Goal: Navigation & Orientation: Find specific page/section

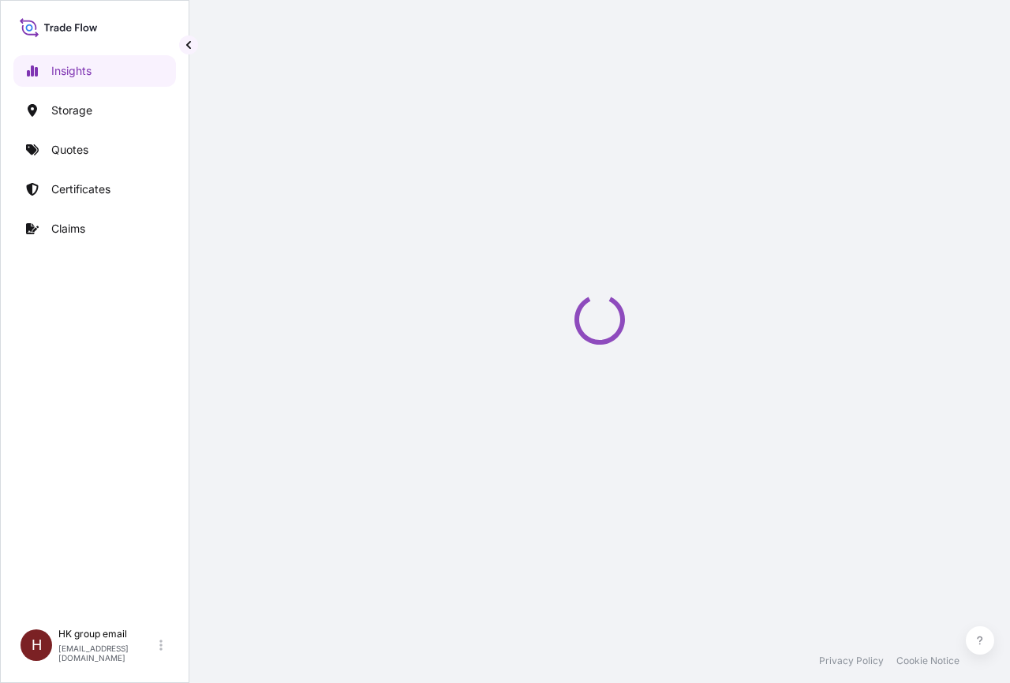
select select "2025"
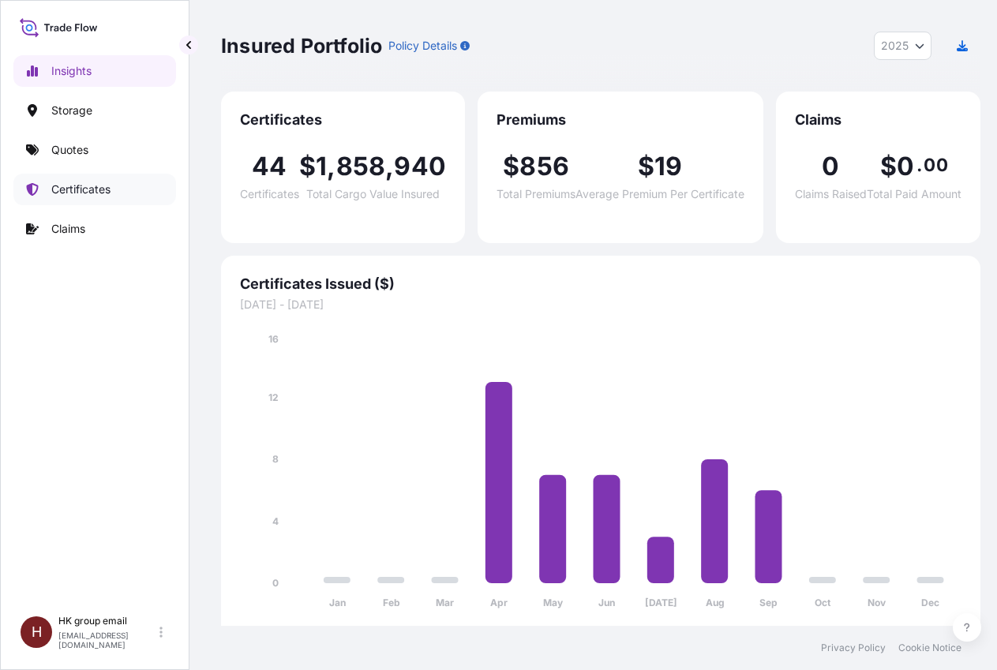
click at [73, 191] on p "Certificates" at bounding box center [80, 189] width 59 height 16
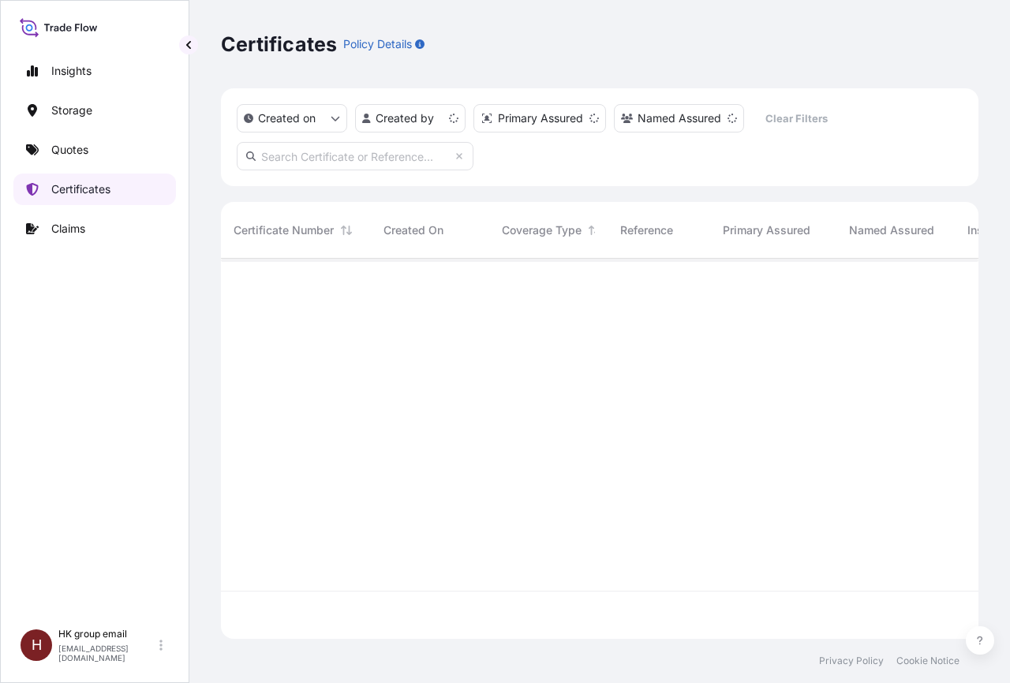
scroll to position [376, 744]
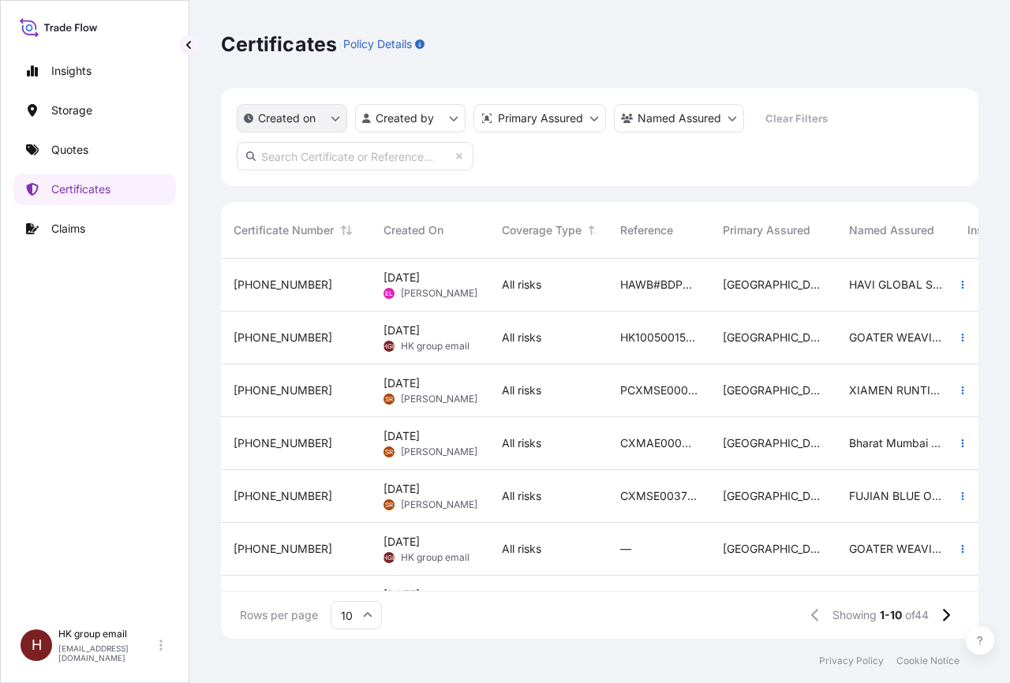
click at [337, 120] on icon "createdOn Filter options" at bounding box center [335, 119] width 9 height 5
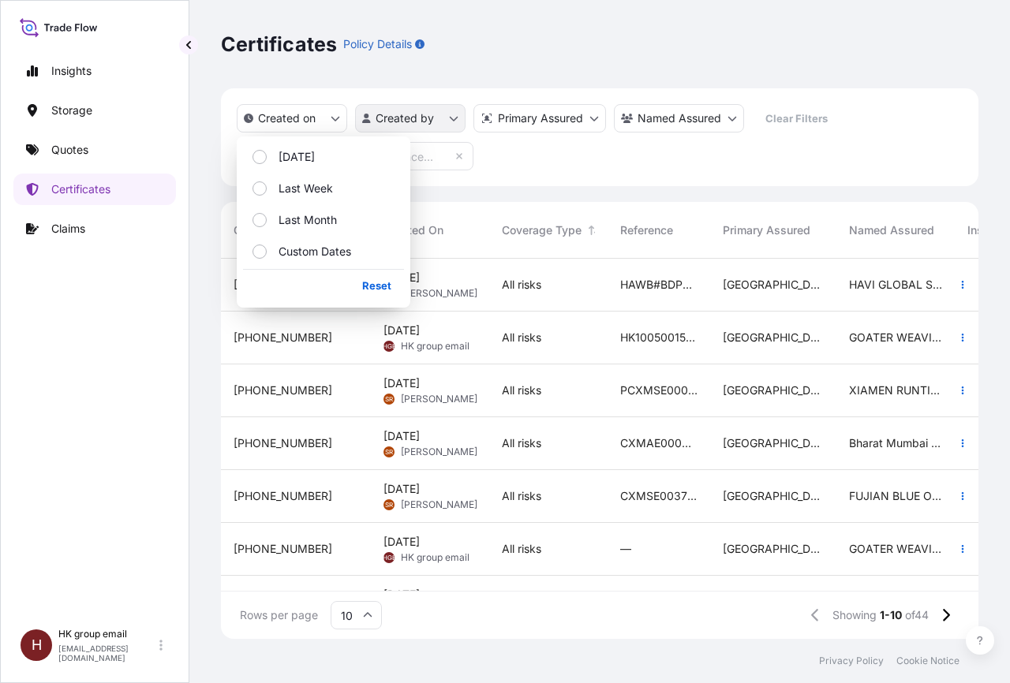
click at [452, 122] on html "Insights Storage Quotes Certificates Claims H HK group email [EMAIL_ADDRESS][DO…" at bounding box center [505, 341] width 1010 height 683
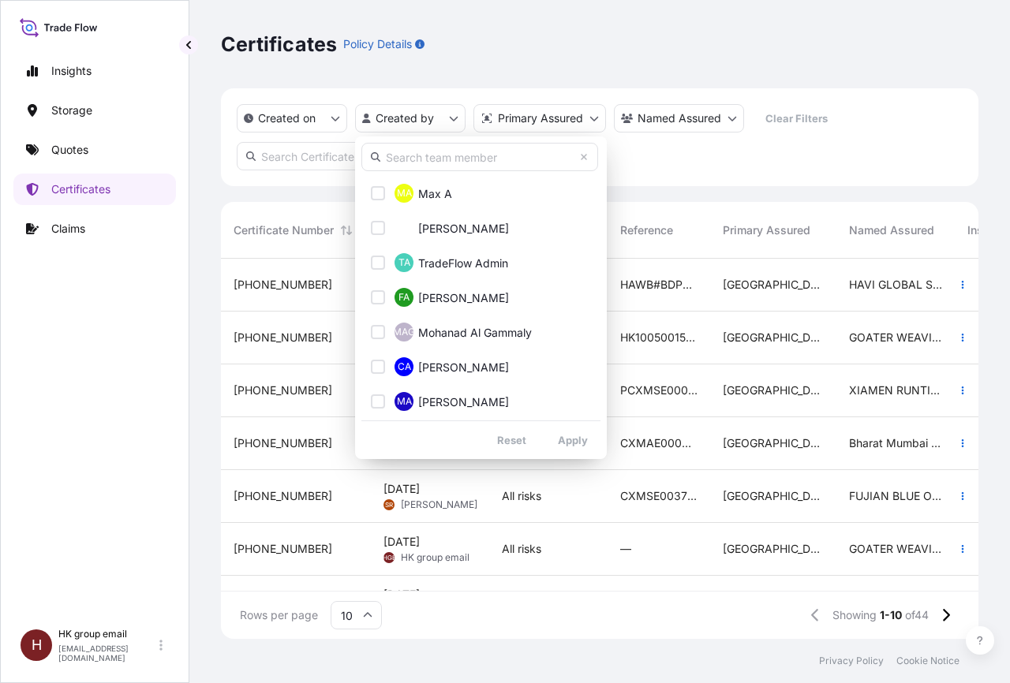
click at [589, 117] on html "Insights Storage Quotes Certificates Claims H HK group email [EMAIL_ADDRESS][DO…" at bounding box center [505, 341] width 1010 height 683
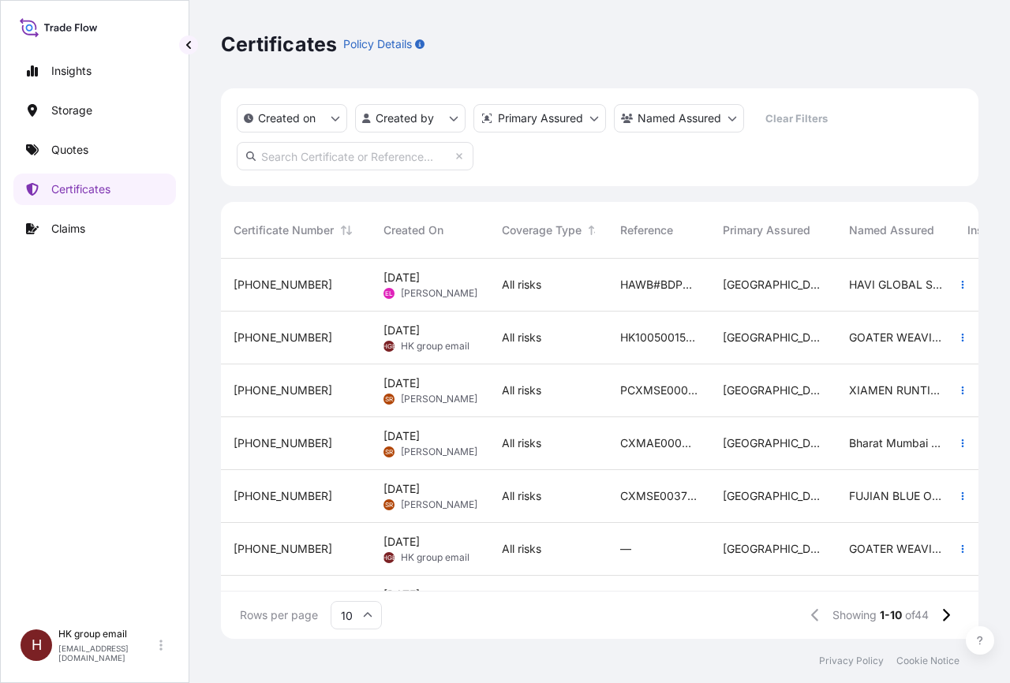
click at [589, 117] on html "Insights Storage Quotes Certificates Claims H HK group email [EMAIL_ADDRESS][DO…" at bounding box center [505, 341] width 1010 height 683
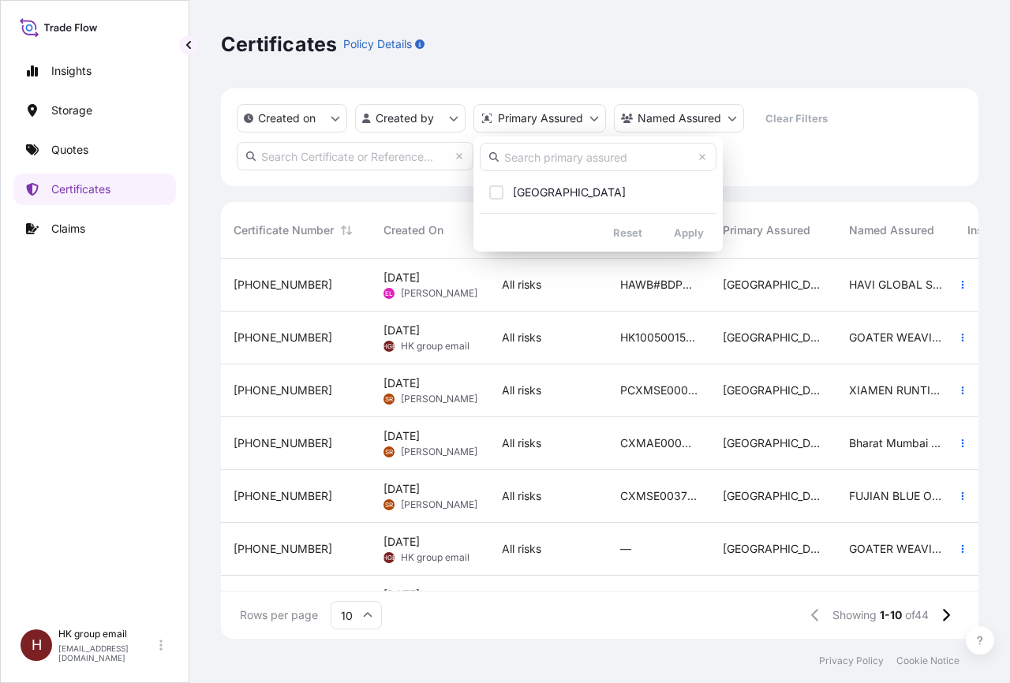
click at [732, 116] on html "Insights Storage Quotes Certificates Claims H HK group email [EMAIL_ADDRESS][DO…" at bounding box center [505, 341] width 1010 height 683
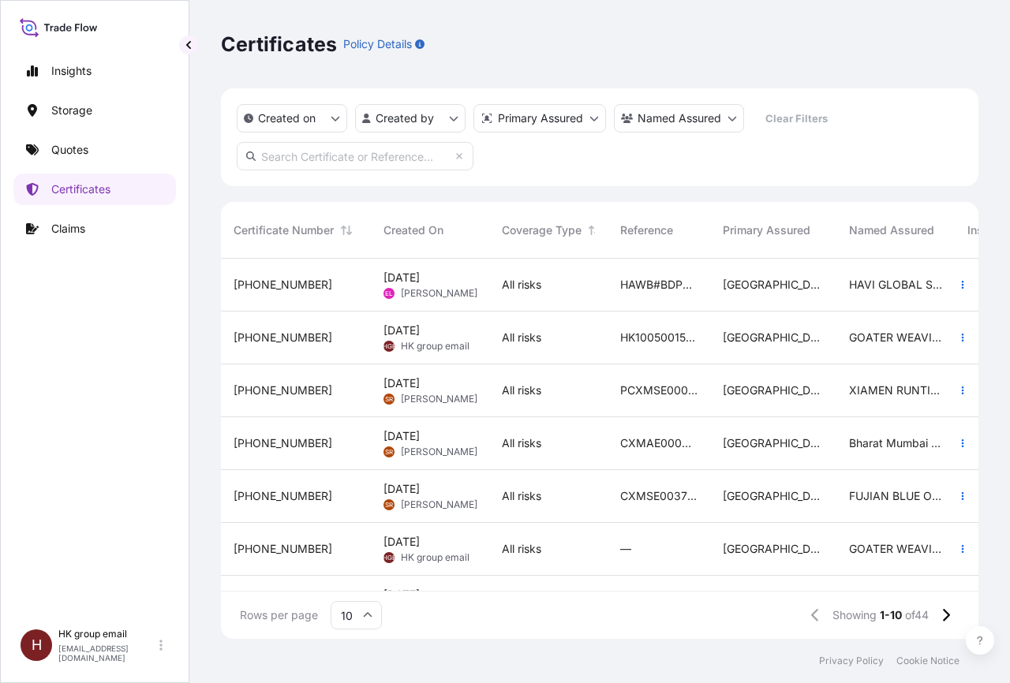
click at [732, 116] on html "Insights Storage Quotes Certificates Claims H HK group email [EMAIL_ADDRESS][DO…" at bounding box center [505, 341] width 1010 height 683
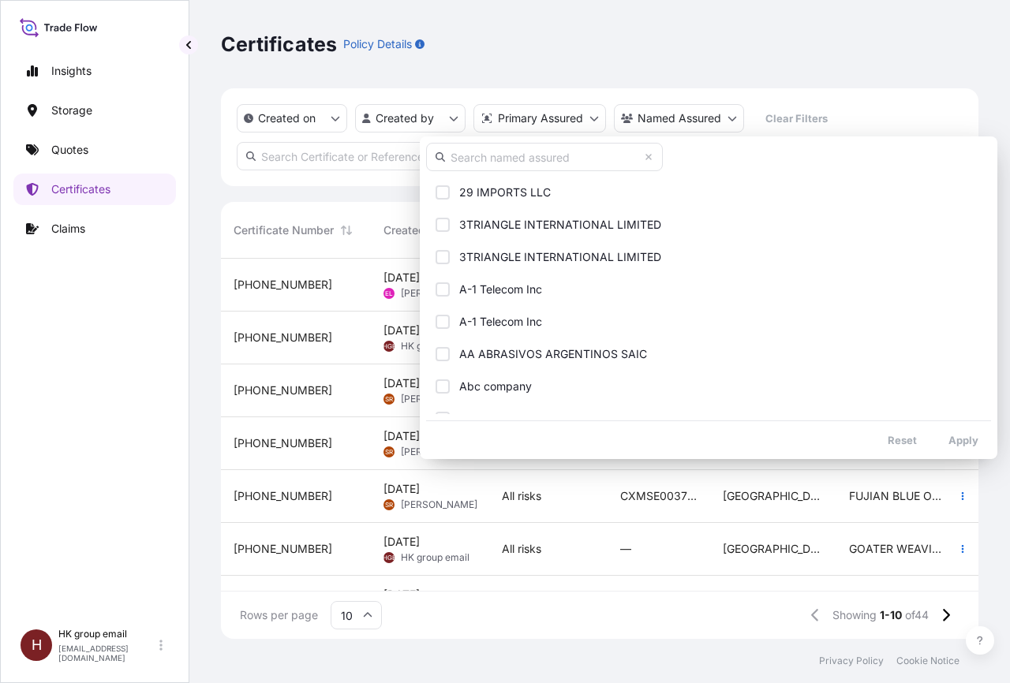
click at [324, 152] on html "Insights Storage Quotes Certificates Claims H HK group email [EMAIL_ADDRESS][DO…" at bounding box center [505, 341] width 1010 height 683
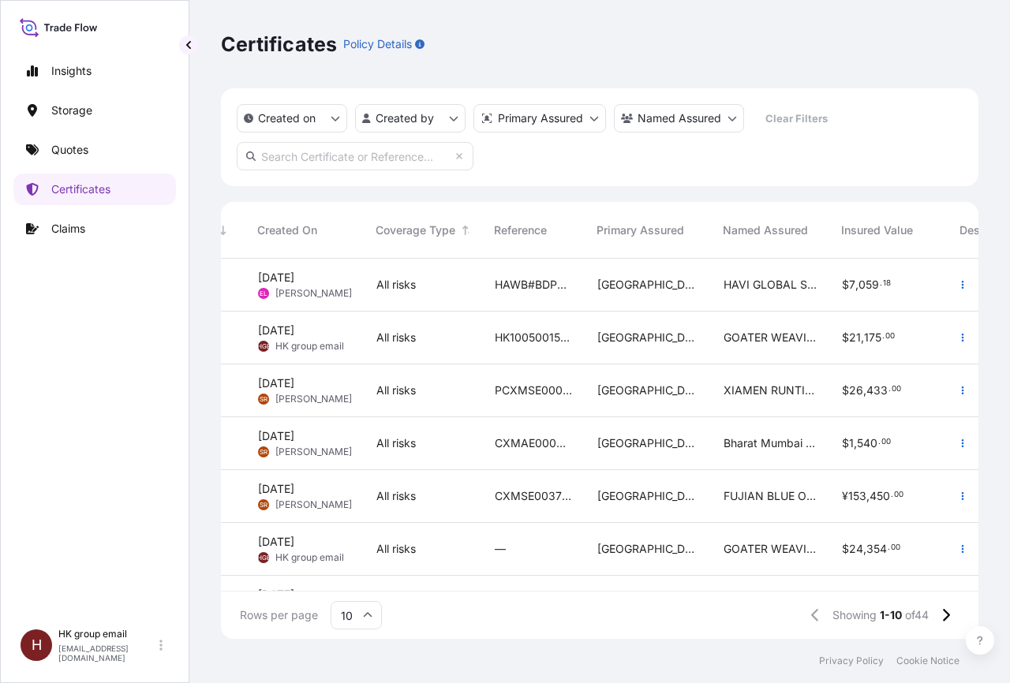
scroll to position [0, 0]
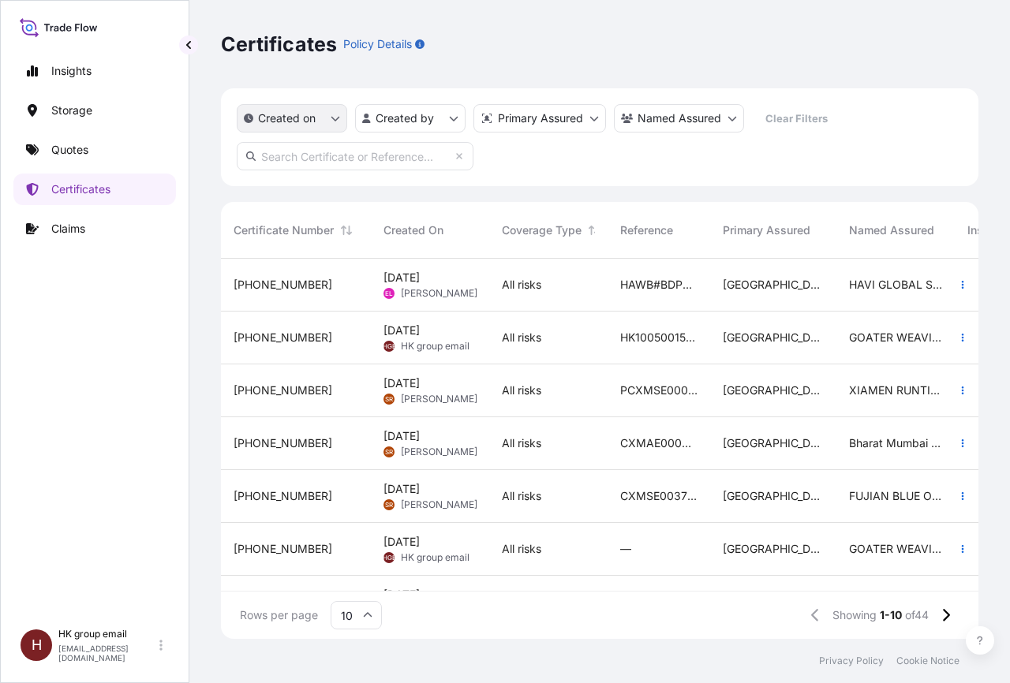
click at [339, 120] on icon "createdOn Filter options" at bounding box center [335, 118] width 9 height 9
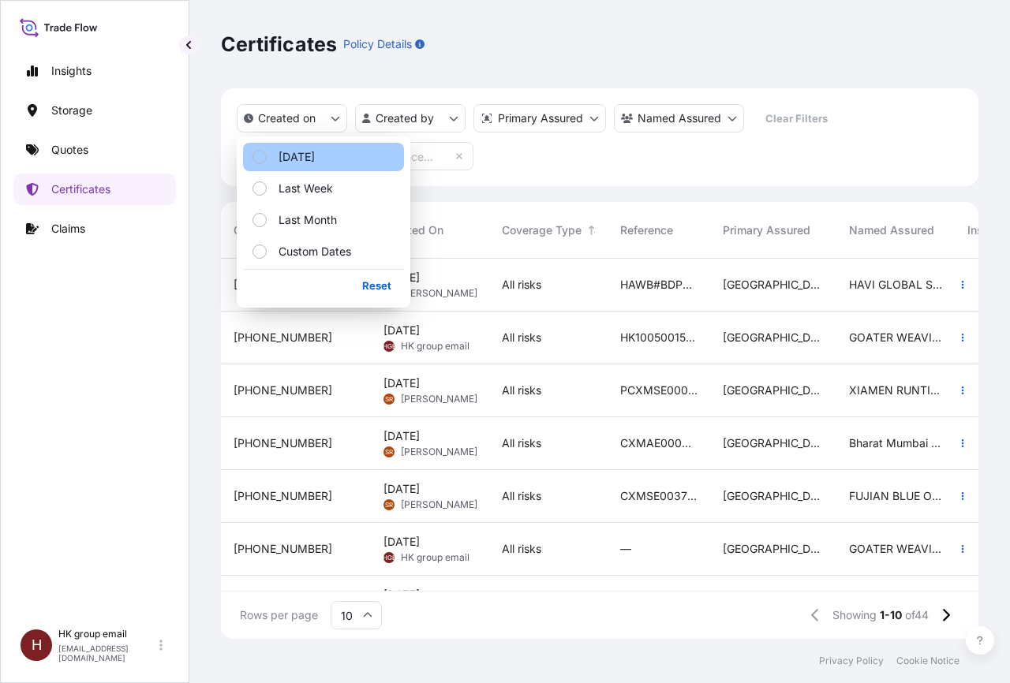
click at [275, 155] on label "[DATE]" at bounding box center [291, 157] width 48 height 16
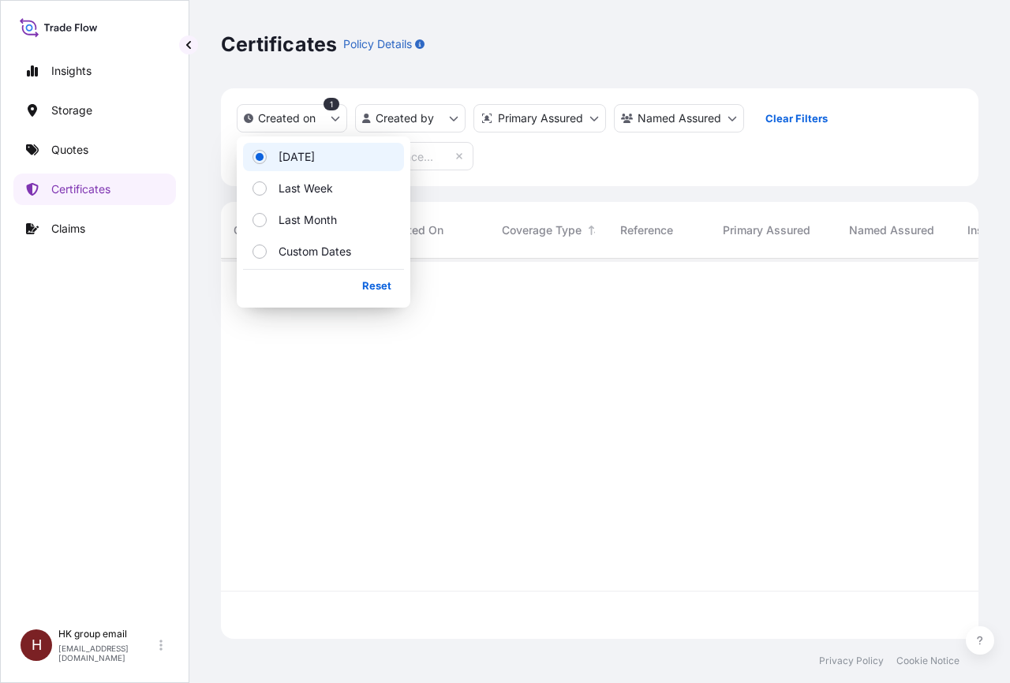
scroll to position [424, 744]
click at [260, 156] on span "Select Option" at bounding box center [259, 156] width 9 height 9
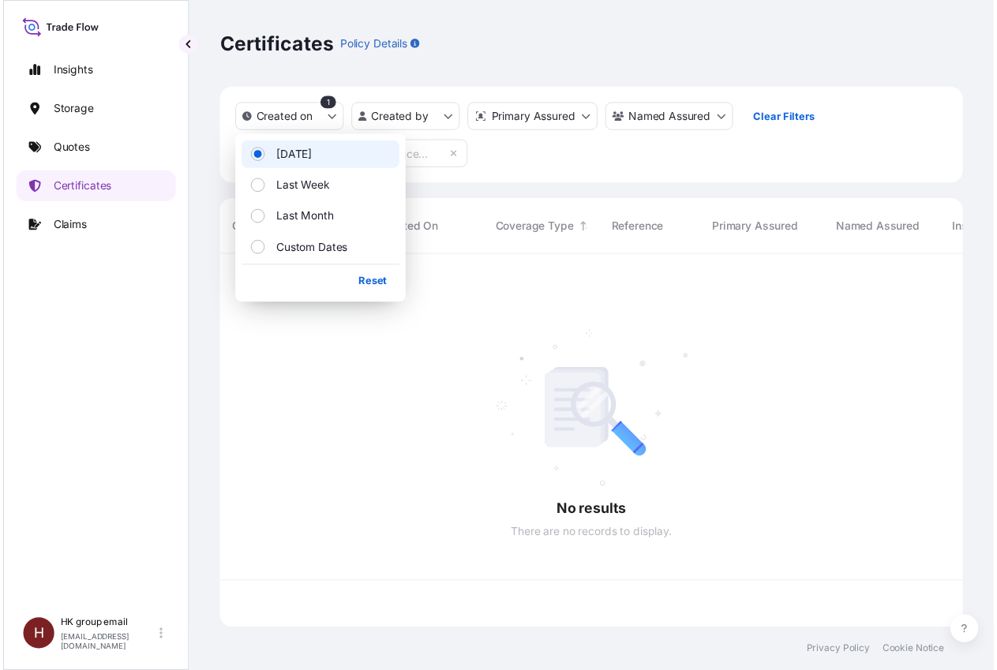
scroll to position [376, 744]
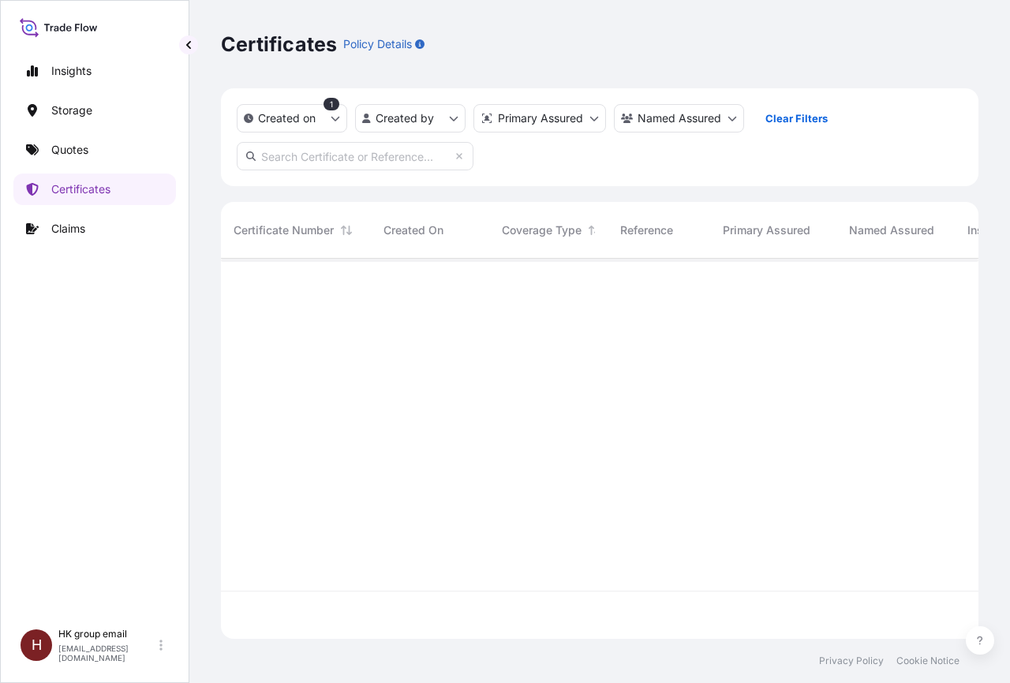
click at [604, 159] on div "Created on 1 Created by Primary Assured Named Assured Clear Filters" at bounding box center [600, 137] width 758 height 98
click at [54, 70] on p "Insights" at bounding box center [71, 71] width 40 height 16
select select "2025"
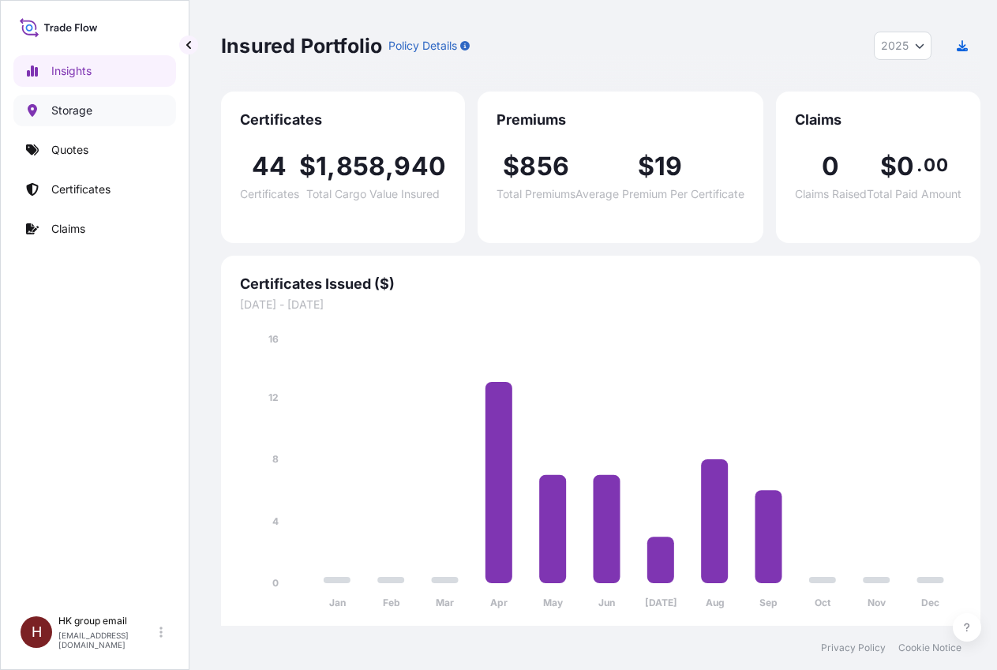
click at [69, 112] on p "Storage" at bounding box center [71, 111] width 41 height 16
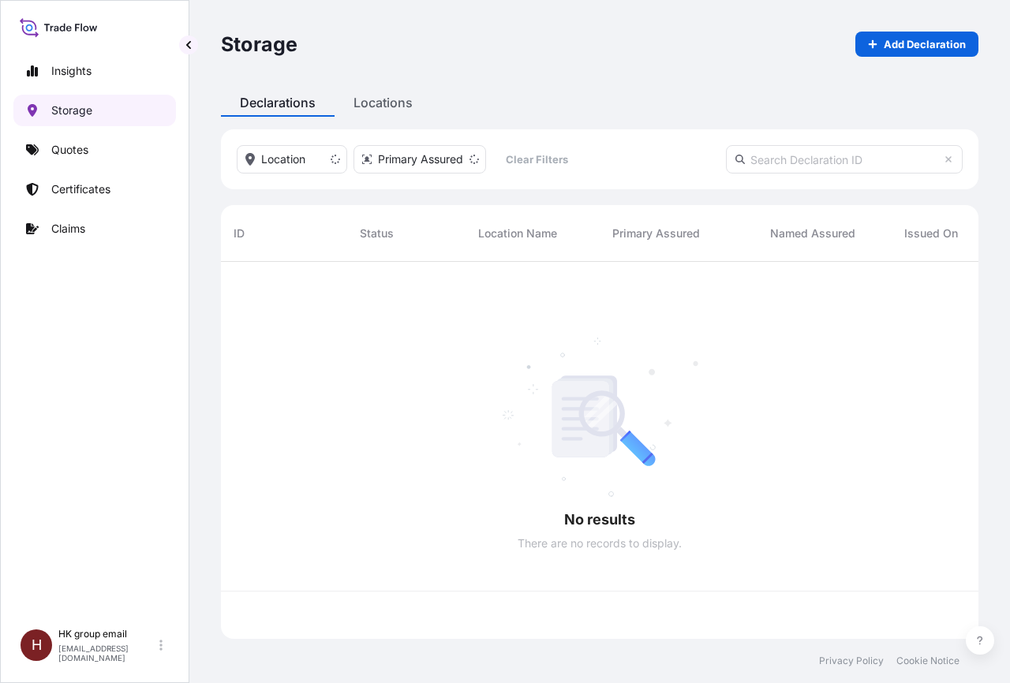
scroll to position [14, 14]
click at [76, 152] on p "Quotes" at bounding box center [69, 150] width 37 height 16
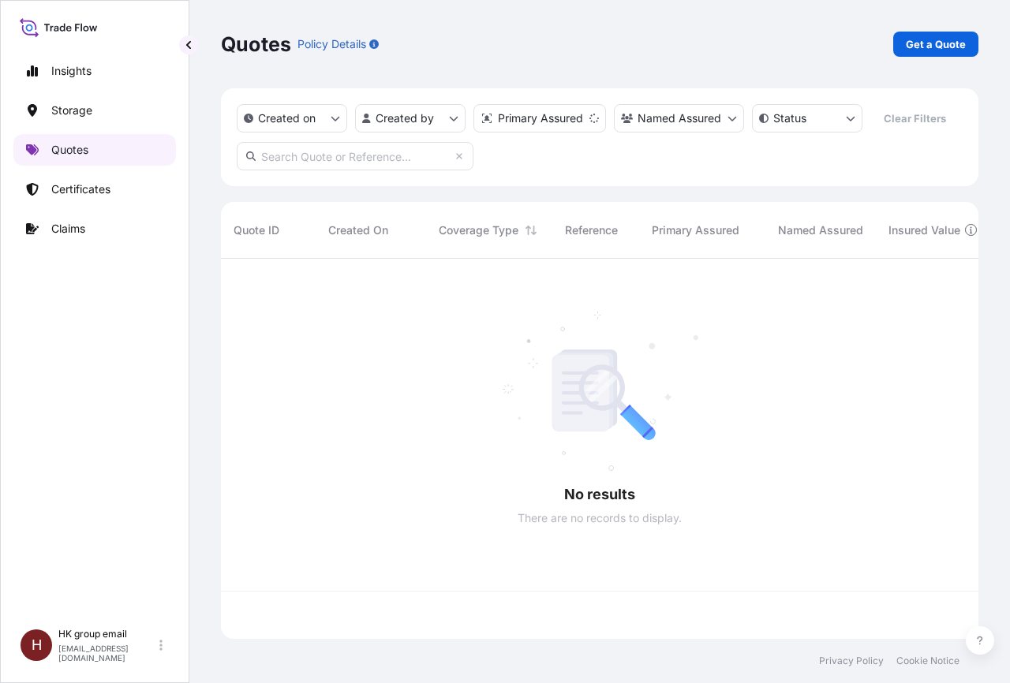
scroll to position [376, 744]
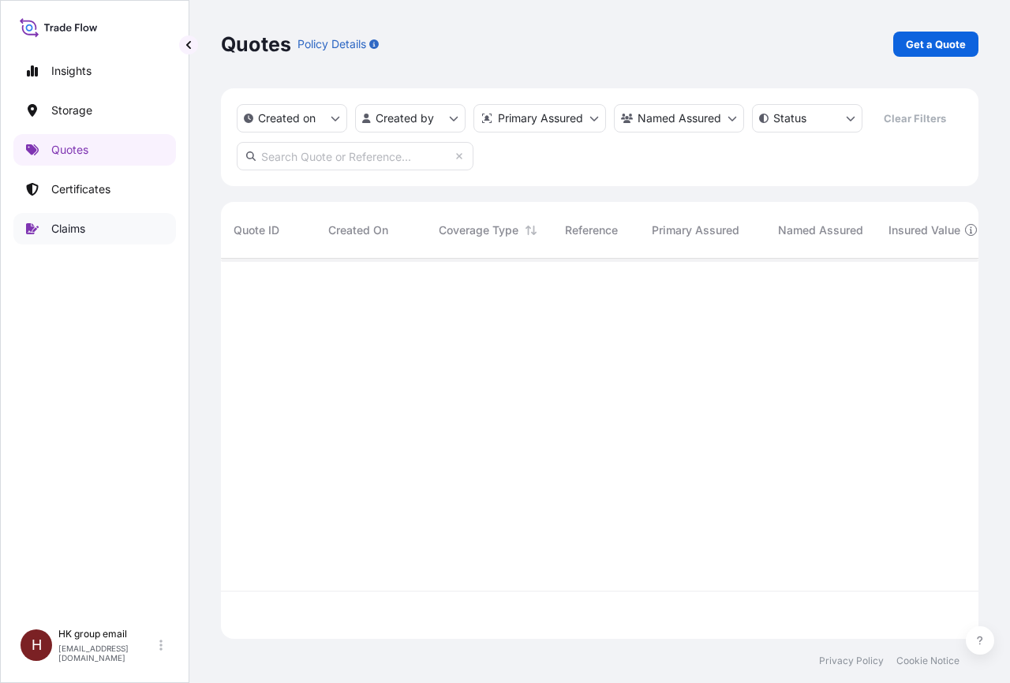
click at [67, 227] on p "Claims" at bounding box center [68, 229] width 34 height 16
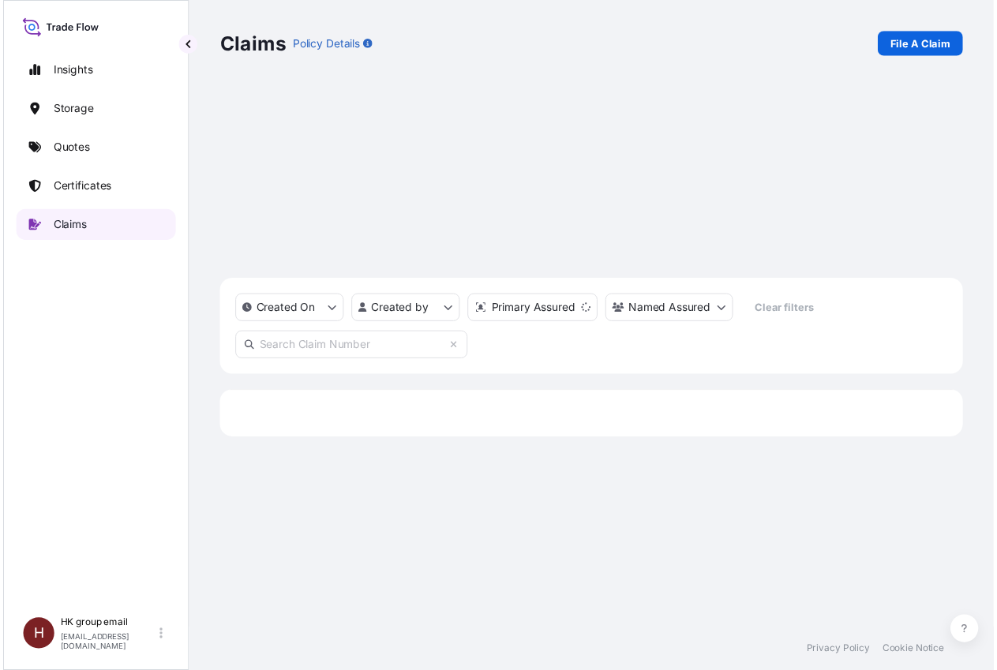
scroll to position [424, 744]
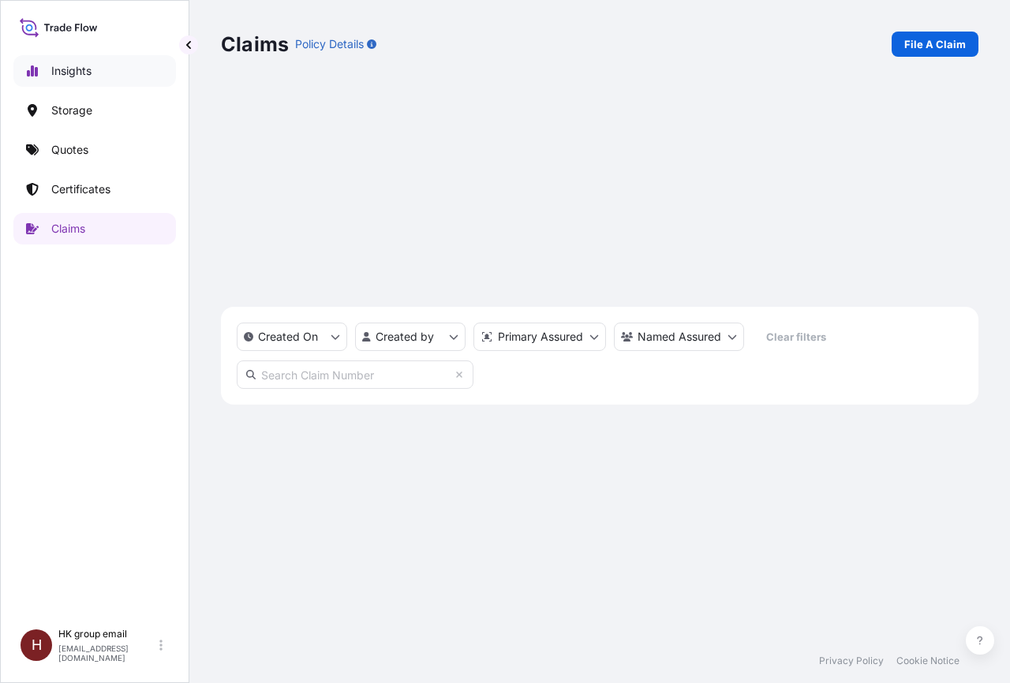
click at [85, 73] on p "Insights" at bounding box center [71, 71] width 40 height 16
select select "2025"
